Goal: Task Accomplishment & Management: Use online tool/utility

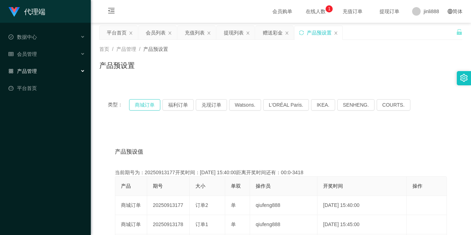
click at [148, 104] on button "商城订单" at bounding box center [144, 104] width 31 height 11
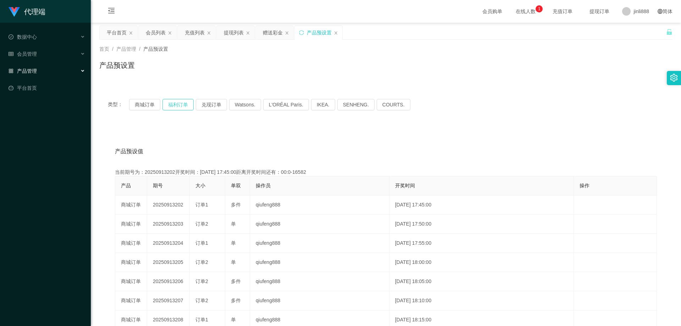
click at [183, 105] on button "福利订单" at bounding box center [177, 104] width 31 height 11
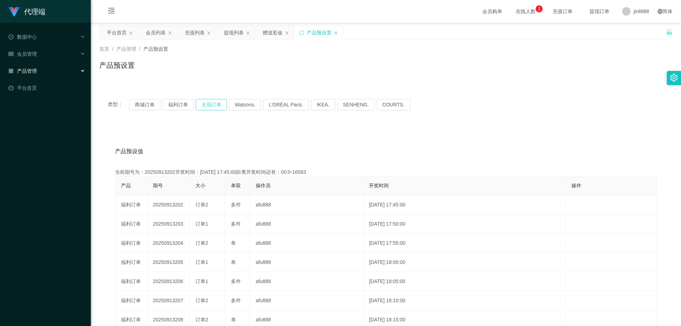
click at [210, 103] on button "兑现订单" at bounding box center [211, 104] width 31 height 11
click at [158, 108] on button "商城订单" at bounding box center [144, 104] width 31 height 11
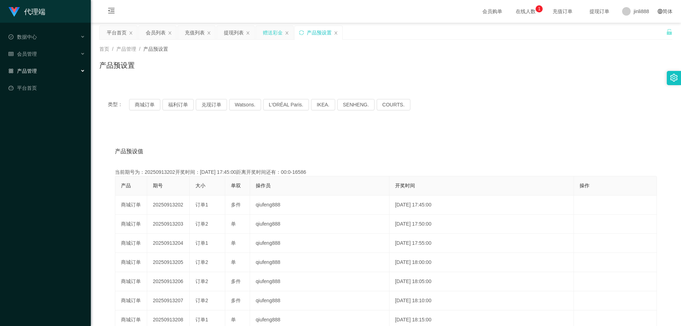
click at [266, 31] on div "赠送彩金" at bounding box center [273, 32] width 20 height 13
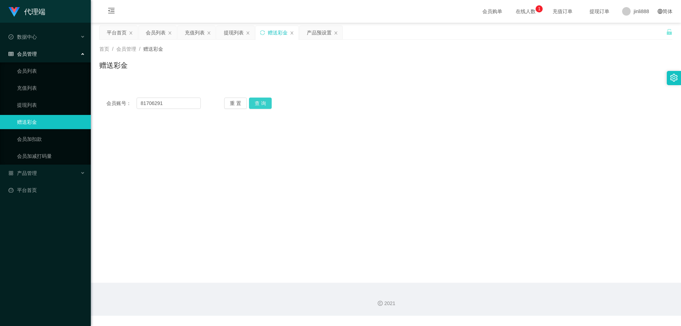
click at [254, 107] on button "查 询" at bounding box center [260, 103] width 23 height 11
drag, startPoint x: 171, startPoint y: 106, endPoint x: 131, endPoint y: 99, distance: 40.9
click at [131, 99] on div "会员账号： 81706291" at bounding box center [153, 103] width 94 height 11
click at [286, 171] on main "关闭左侧 关闭右侧 关闭其它 刷新页面 平台首页 会员列表 充值列表 提现列表 赠送彩金 产品预设置 首页 / 会员管理 / 赠送彩金 / 赠送彩金 会员账号…" at bounding box center [386, 153] width 590 height 260
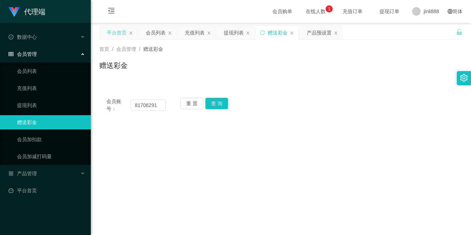
click at [126, 32] on div "平台首页" at bounding box center [117, 32] width 20 height 13
